Goal: Communication & Community: Connect with others

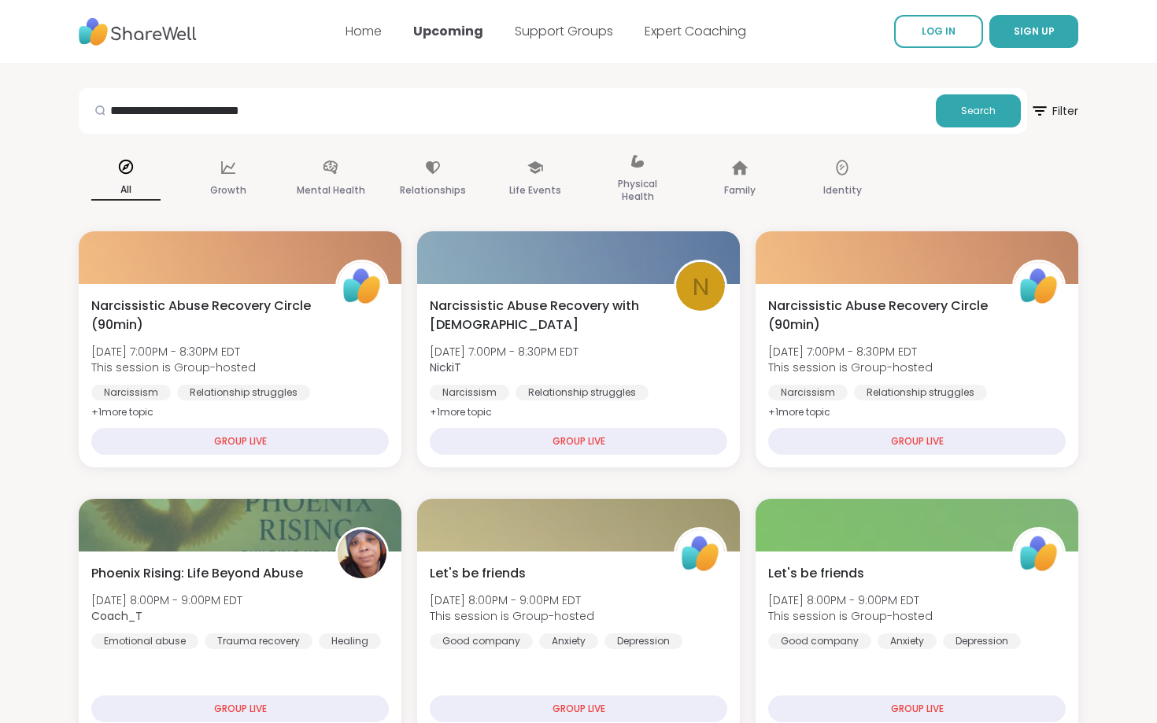
type input "**********"
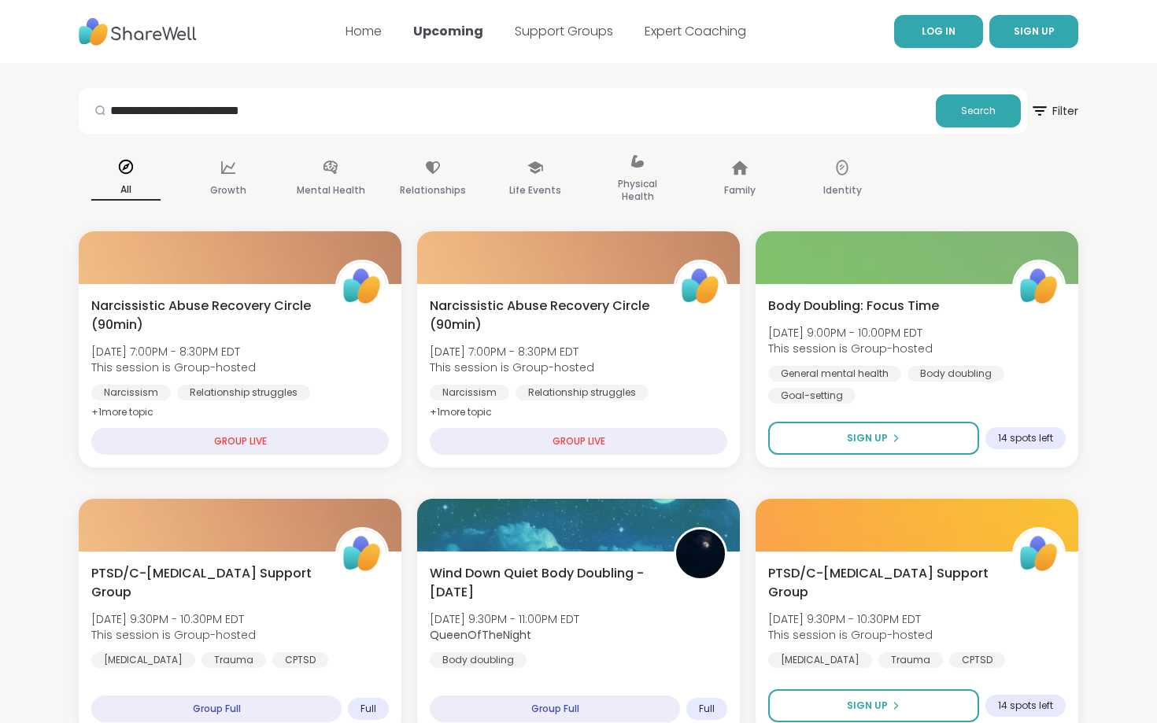
click at [971, 33] on link "LOG IN" at bounding box center [938, 31] width 89 height 33
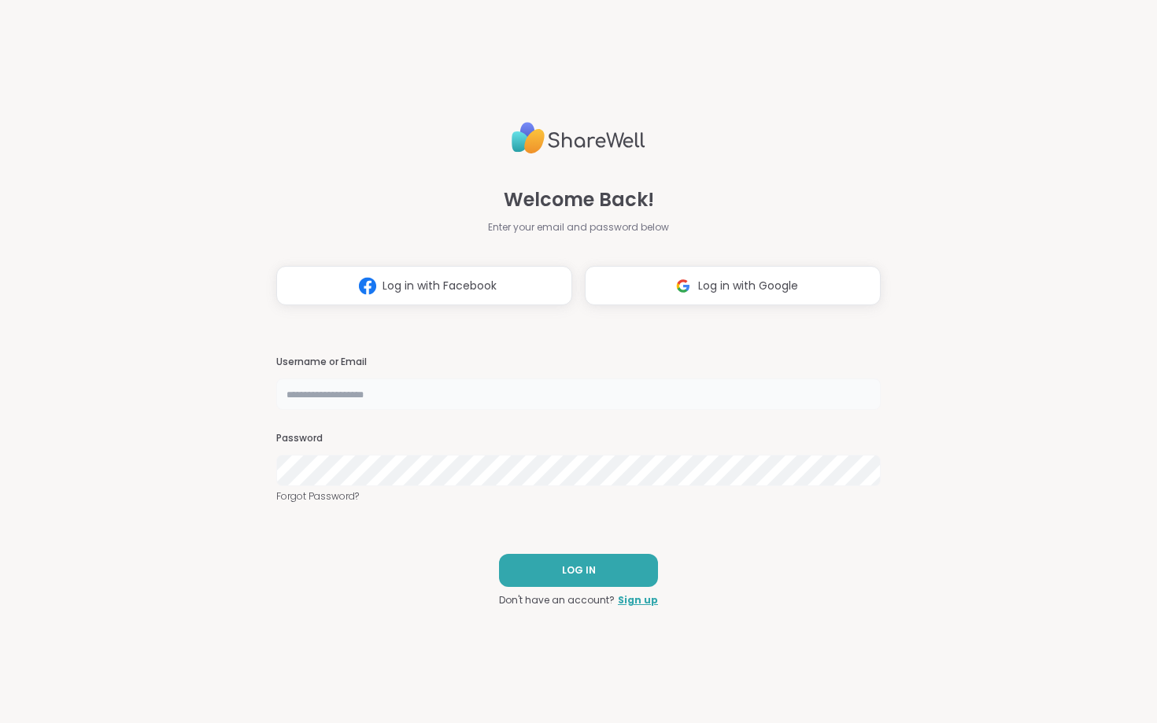
type input "**********"
click at [543, 576] on button "LOG IN" at bounding box center [578, 570] width 159 height 33
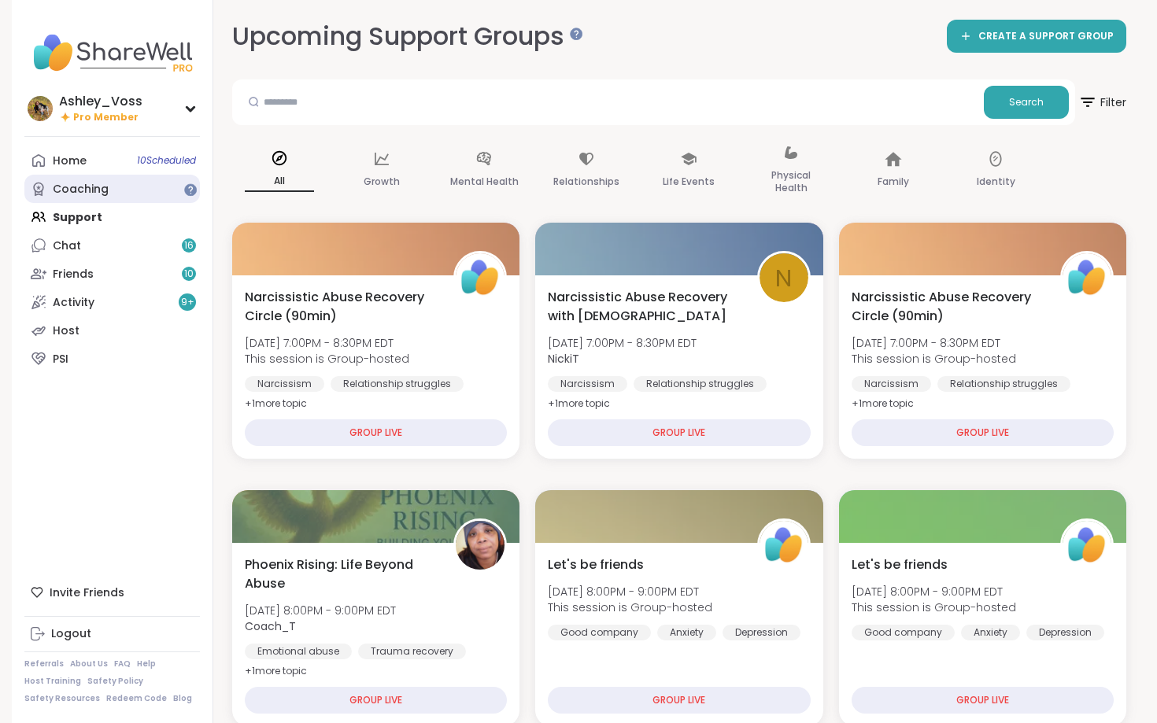
click at [93, 182] on div "Coaching" at bounding box center [81, 190] width 56 height 16
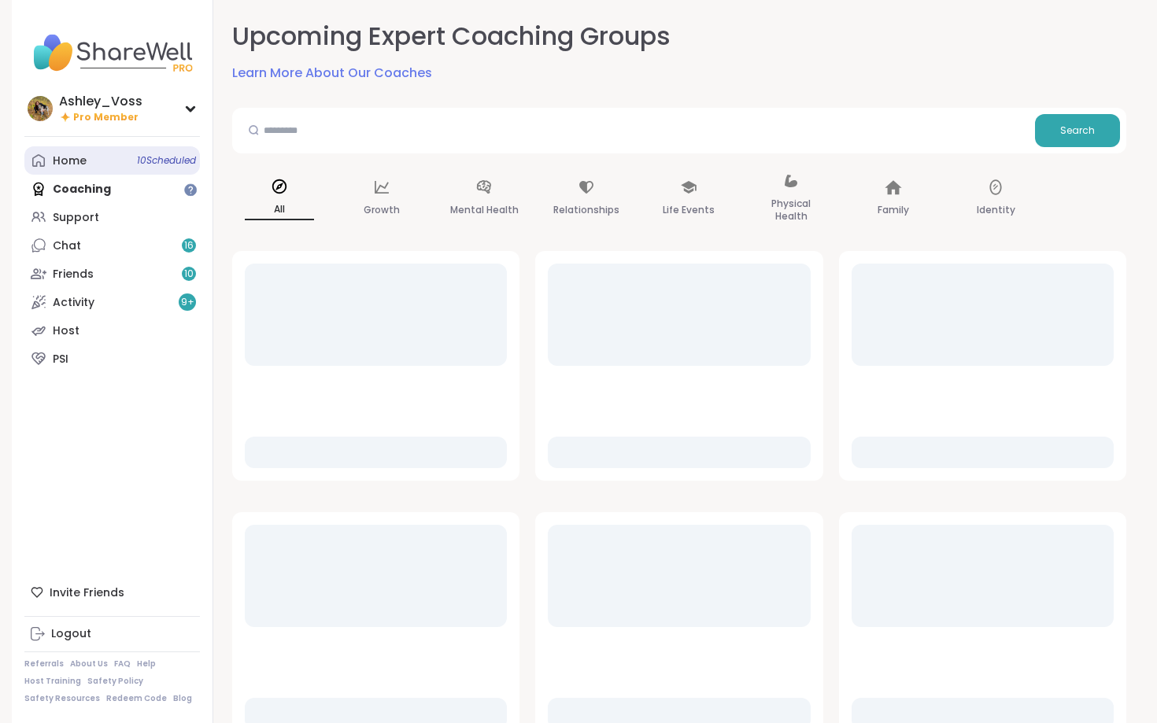
click at [85, 155] on div "Home 10 Scheduled" at bounding box center [70, 162] width 34 height 16
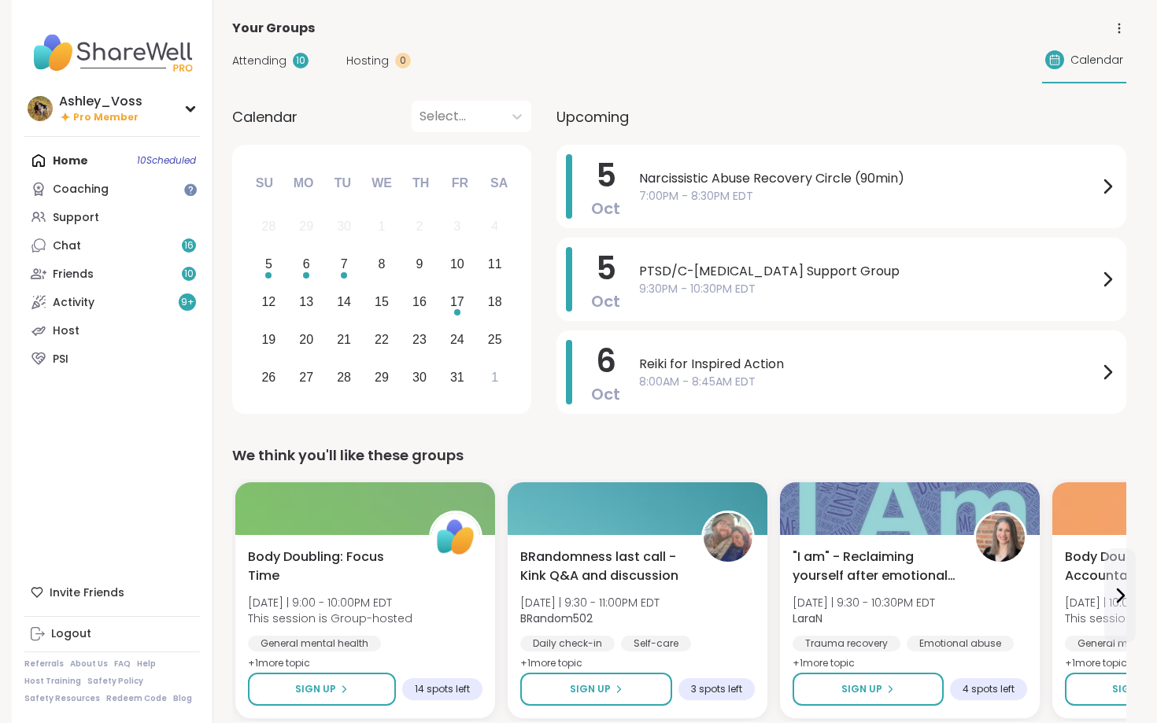
click at [294, 61] on div "10" at bounding box center [301, 61] width 16 height 16
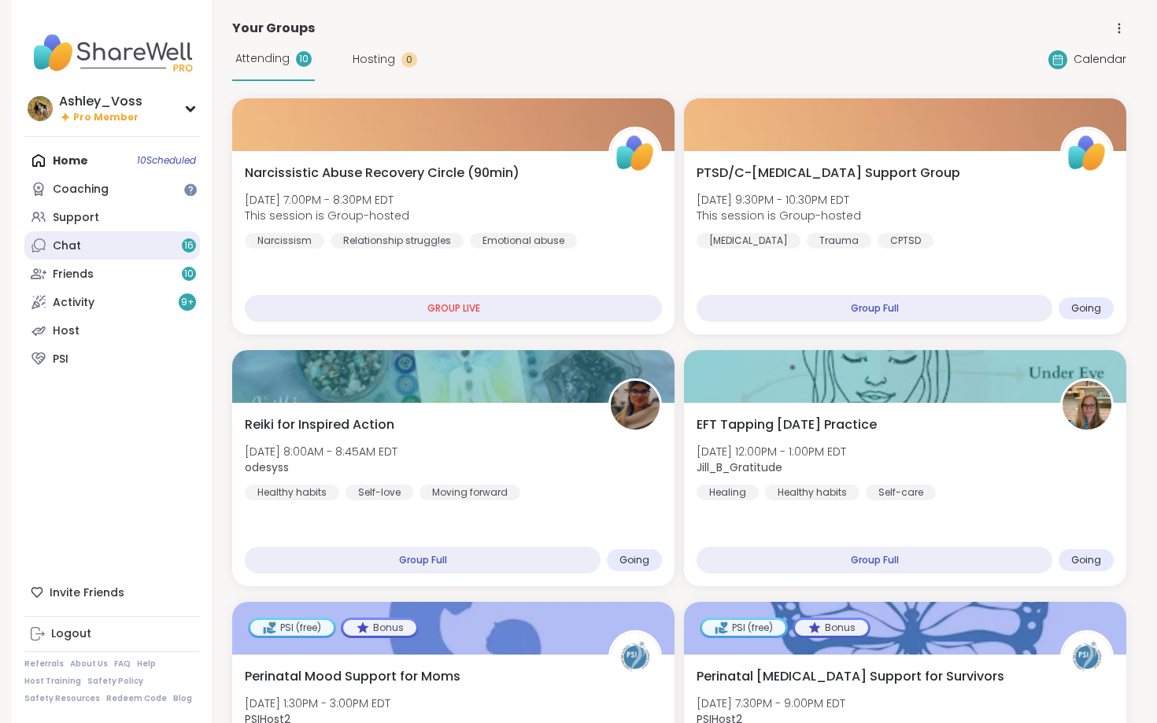
click at [185, 248] on span "16" at bounding box center [188, 245] width 9 height 13
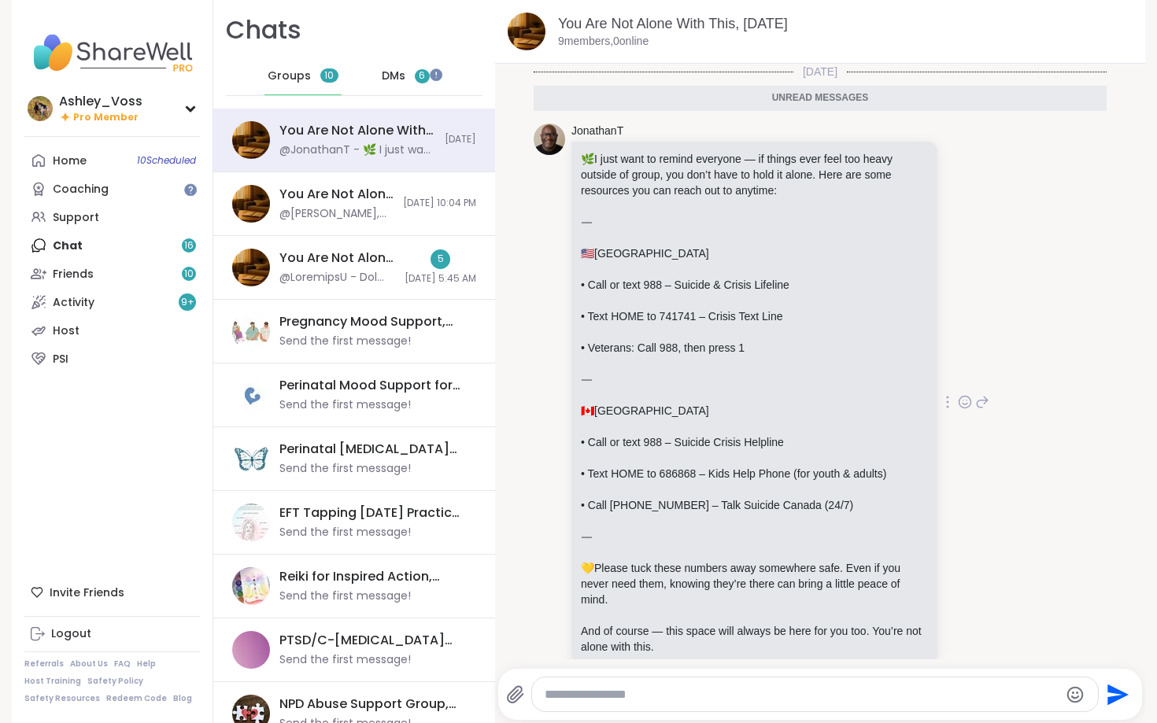
scroll to position [28, 0]
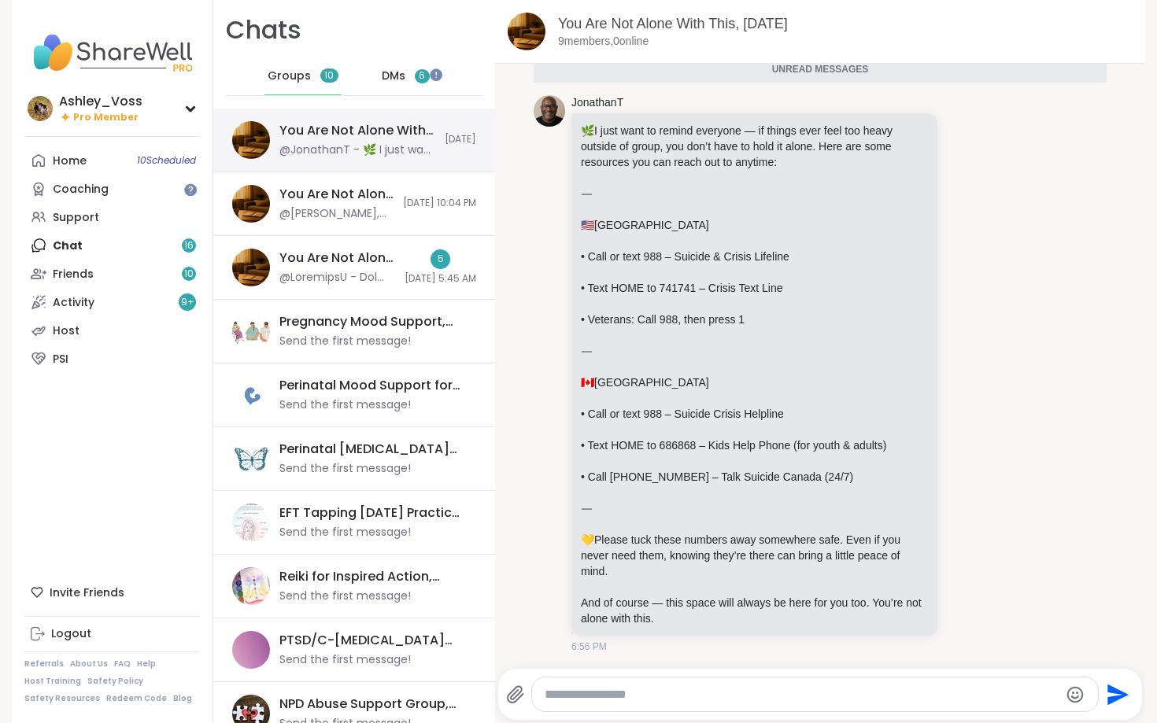
click at [411, 157] on div "You Are Not Alone With This, [DATE] @JonathanT - 🌿 I just want to remind everyo…" at bounding box center [354, 141] width 282 height 64
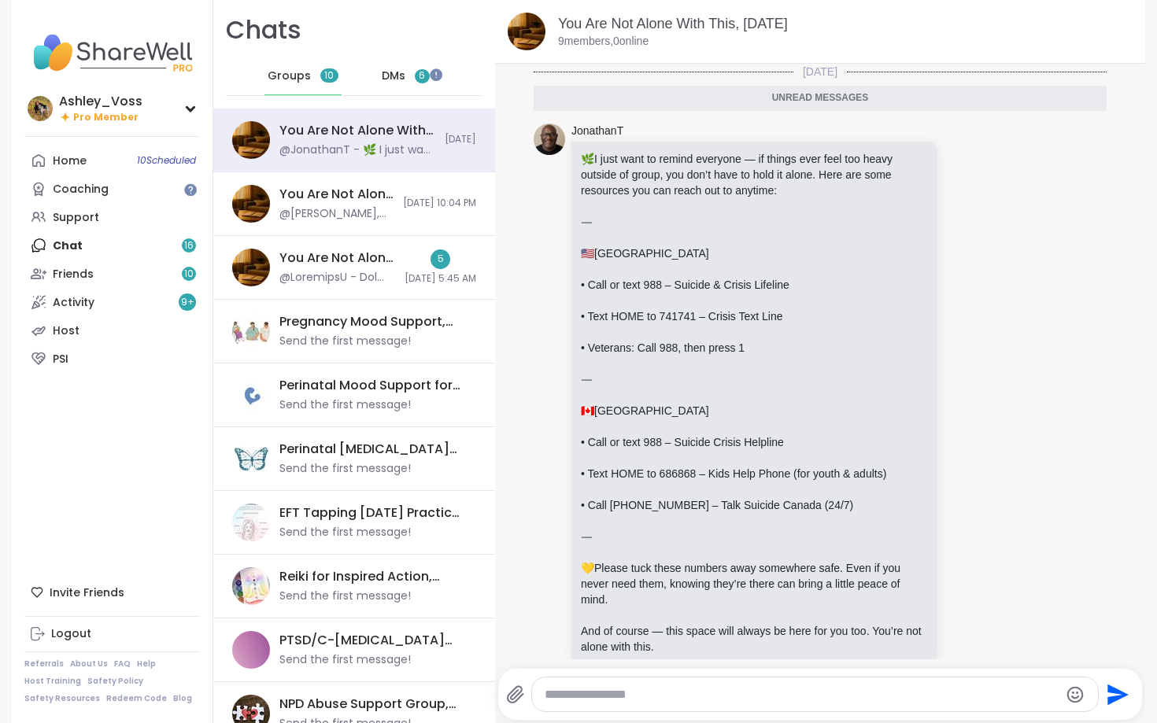
click at [427, 80] on span "6" at bounding box center [422, 76] width 15 height 14
